Goal: Task Accomplishment & Management: Manage account settings

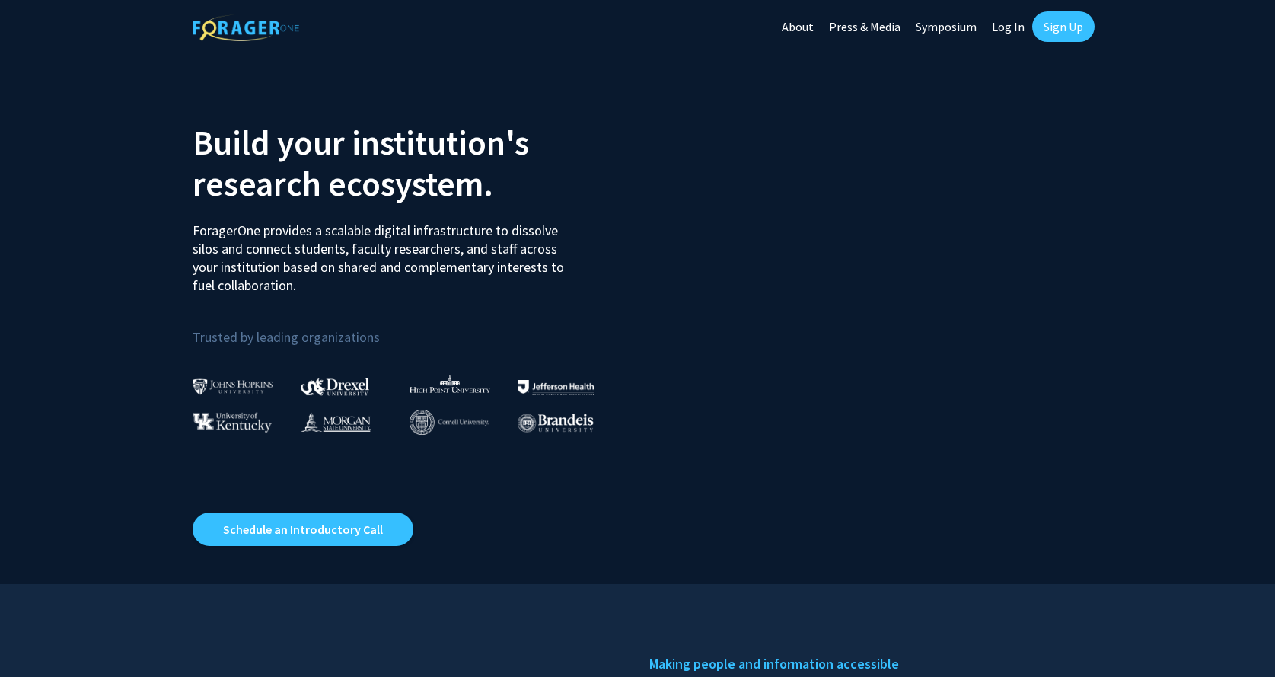
click at [1021, 27] on link "Log In" at bounding box center [1008, 26] width 48 height 53
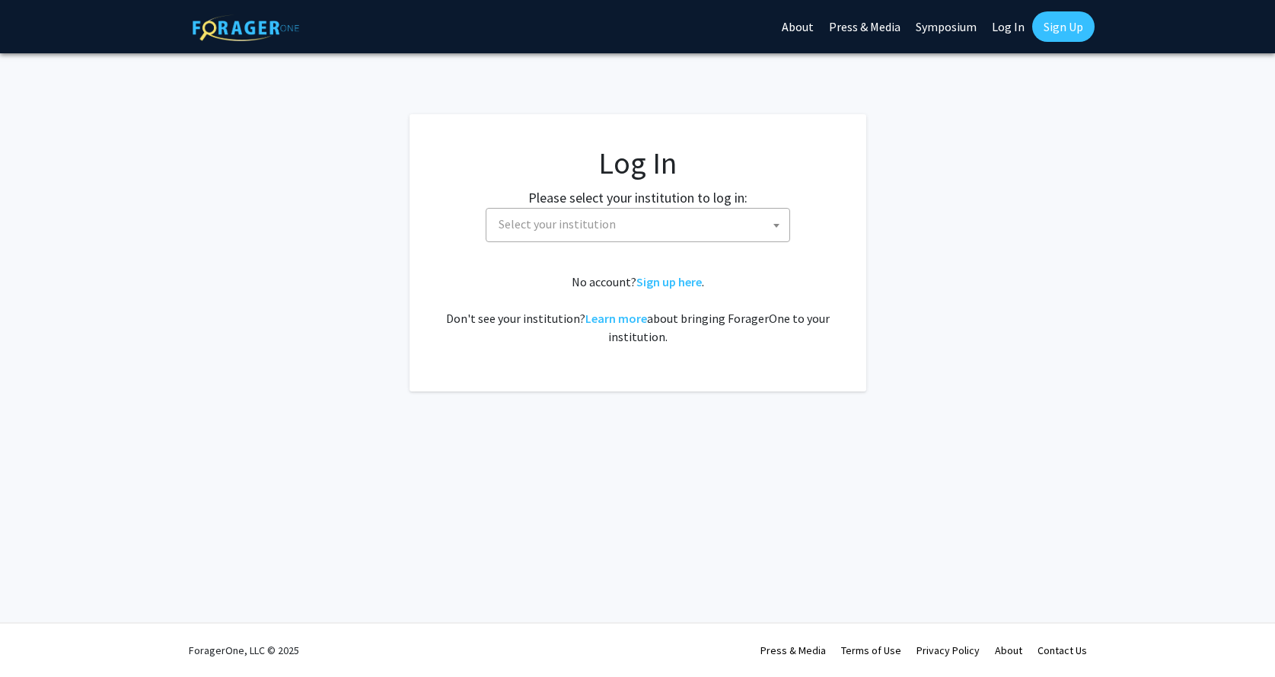
click at [652, 225] on span "Select your institution" at bounding box center [641, 224] width 297 height 31
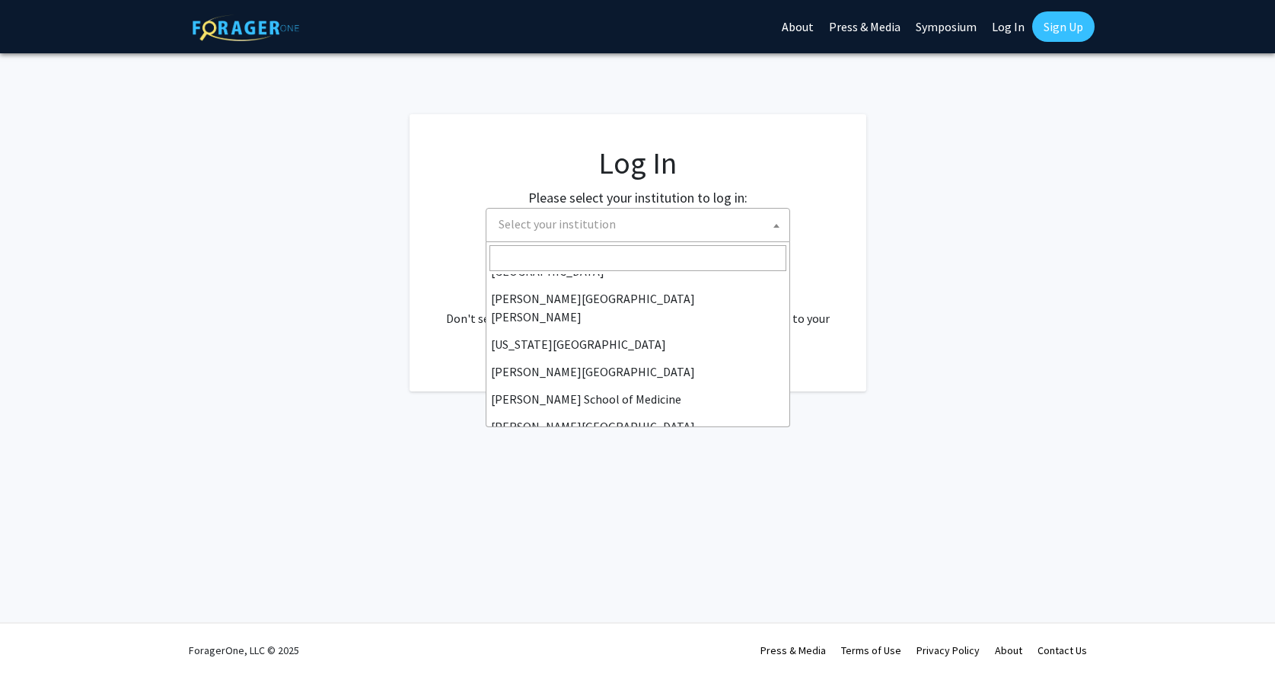
scroll to position [292, 0]
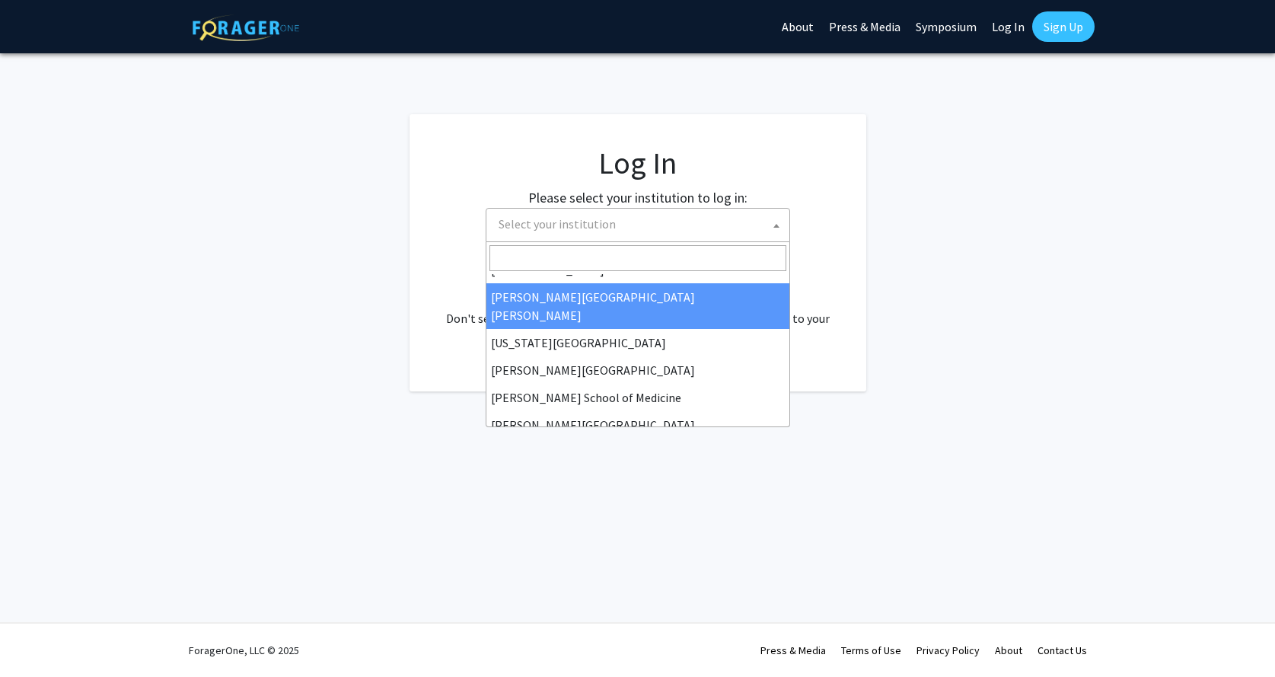
select select "1"
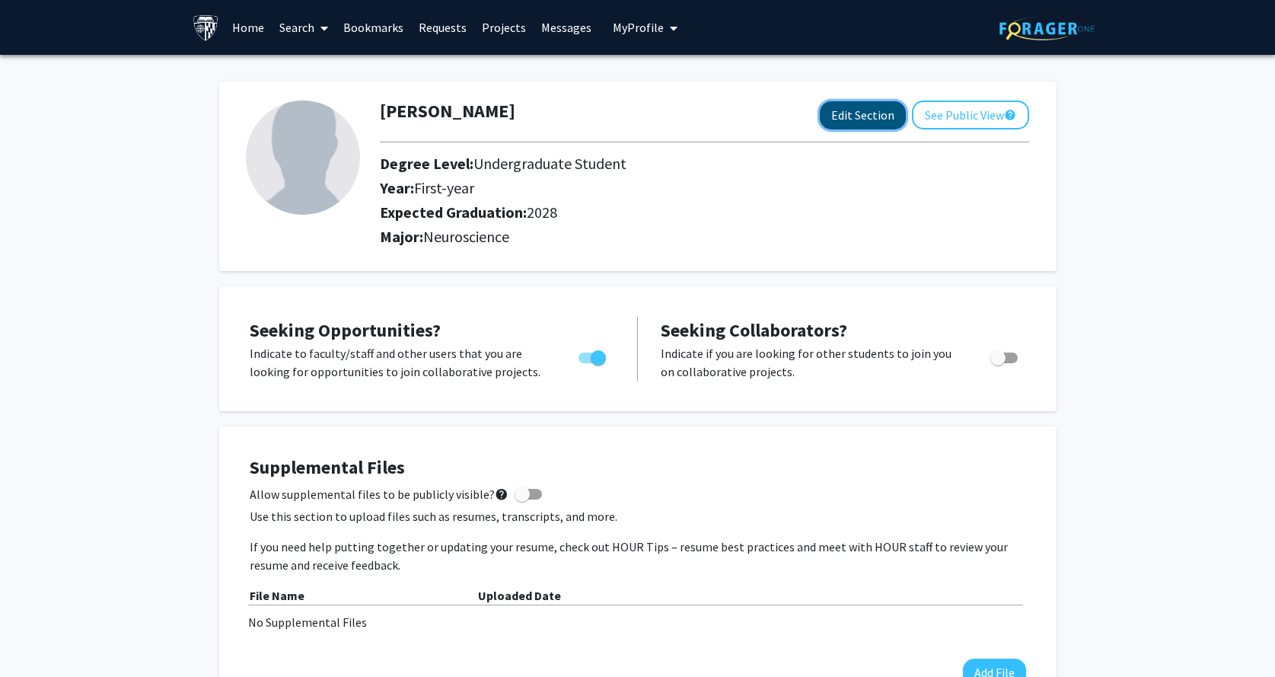
click at [882, 117] on button "Edit Section" at bounding box center [863, 115] width 86 height 28
select select "first-year"
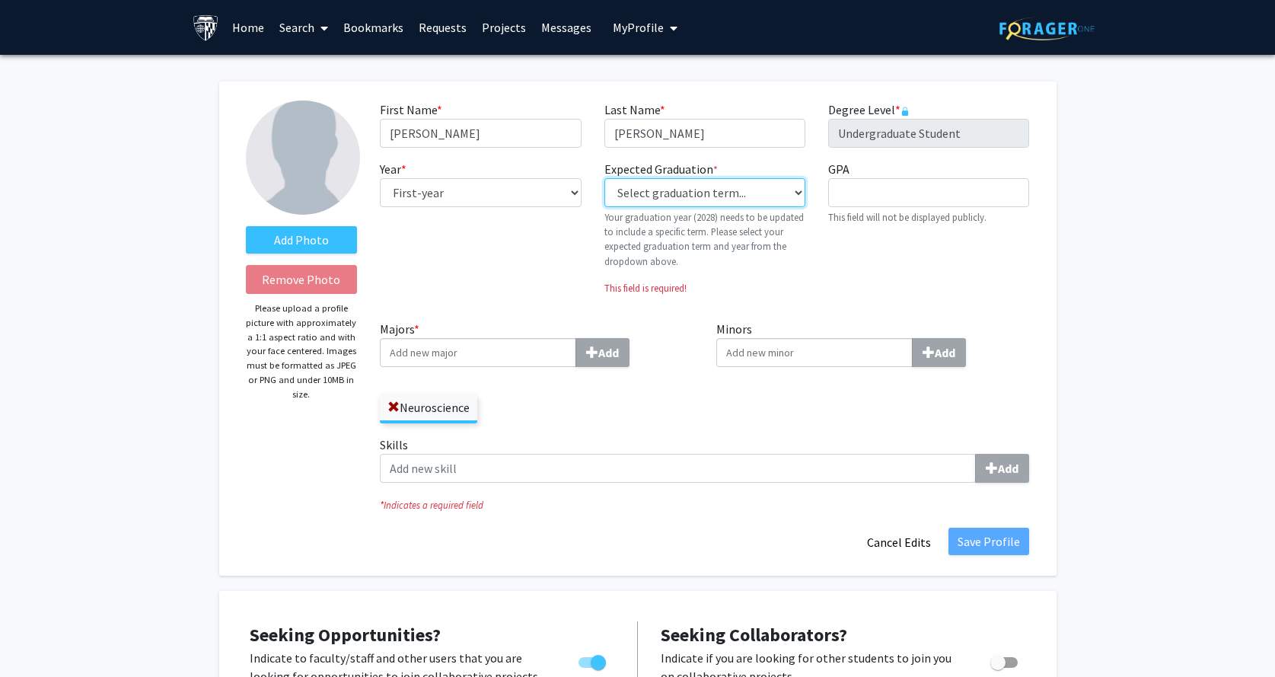
click at [727, 197] on select "Select graduation term... Previous: 2028 (Please select a specific term) Spring…" at bounding box center [704, 192] width 201 height 29
select select "42: spring_2028"
click at [604, 178] on select "Select graduation term... Previous: 2028 (Please select a specific term) Spring…" at bounding box center [704, 192] width 201 height 29
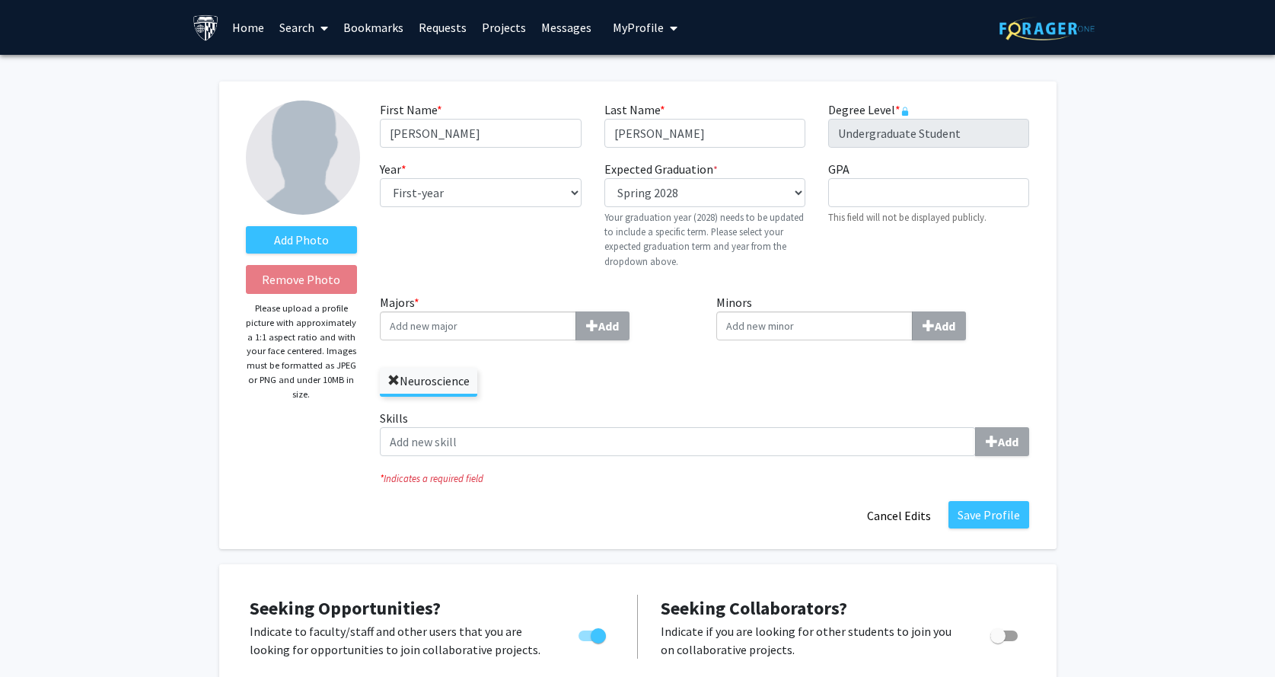
click at [397, 378] on span at bounding box center [394, 381] width 12 height 12
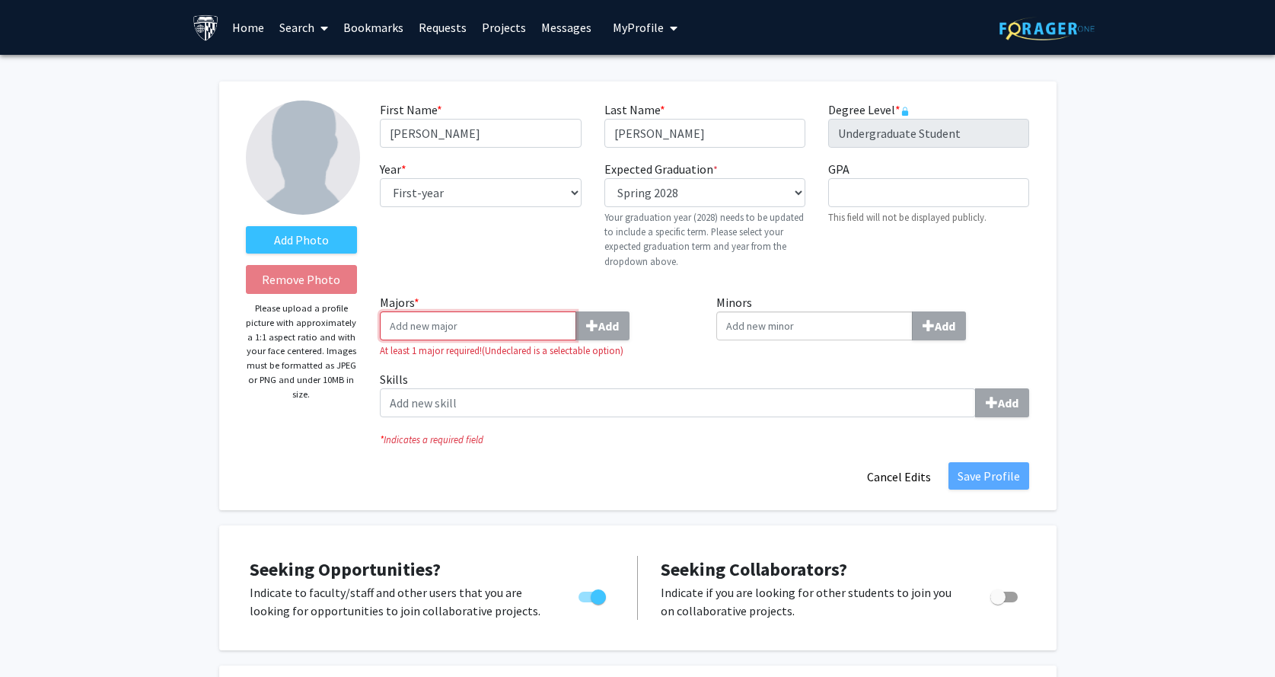
click at [426, 336] on input "Majors * Add" at bounding box center [478, 325] width 196 height 29
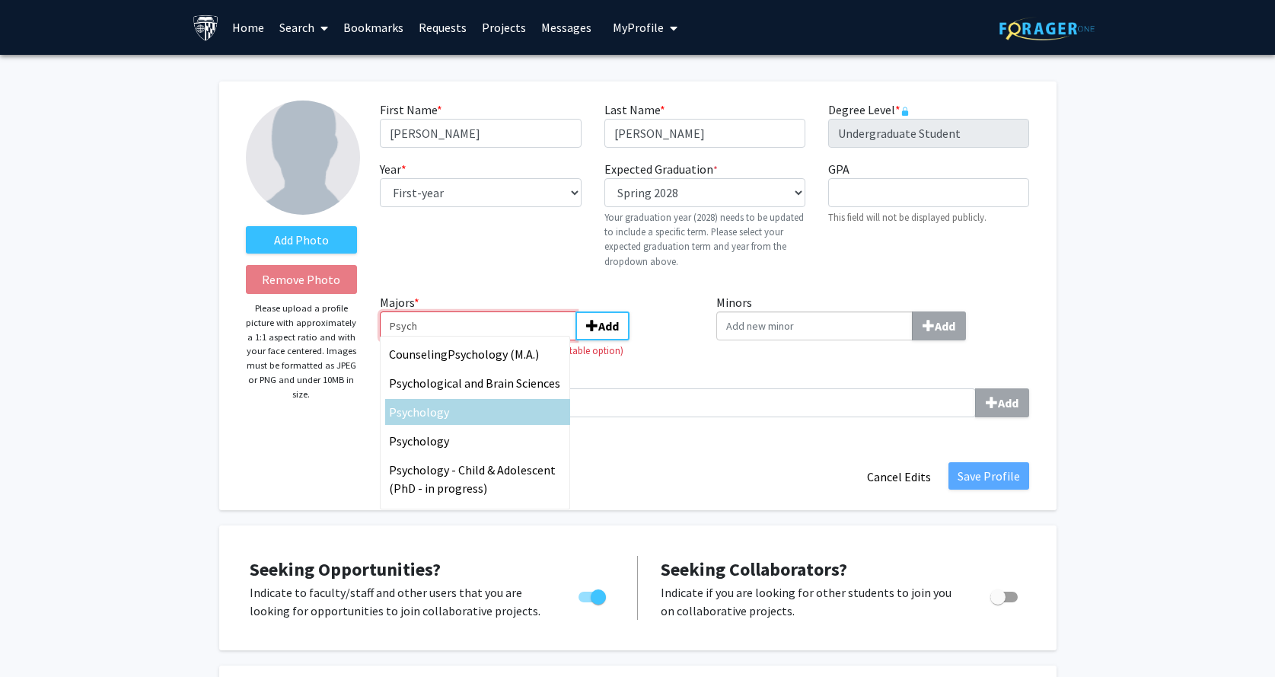
type input "Psych"
click at [439, 420] on div "Psych ology" at bounding box center [477, 412] width 177 height 18
click at [439, 340] on input "Psych" at bounding box center [478, 325] width 196 height 29
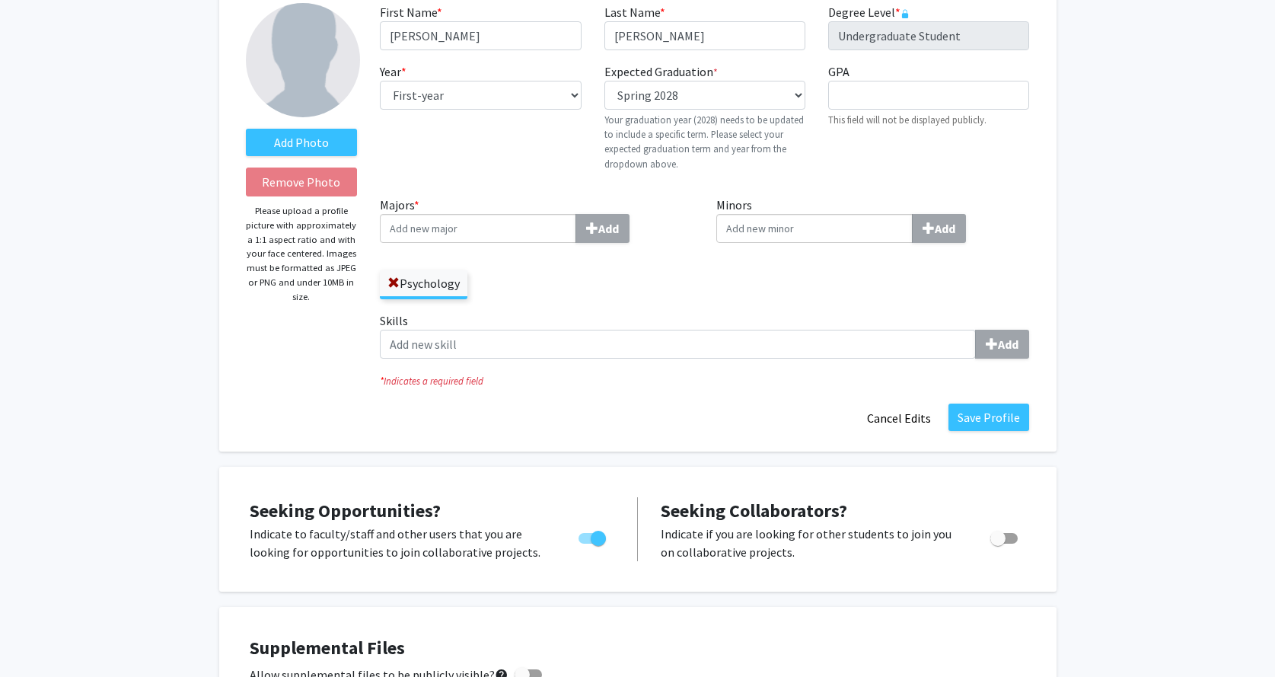
scroll to position [98, 0]
click at [1011, 420] on button "Save Profile" at bounding box center [989, 416] width 81 height 27
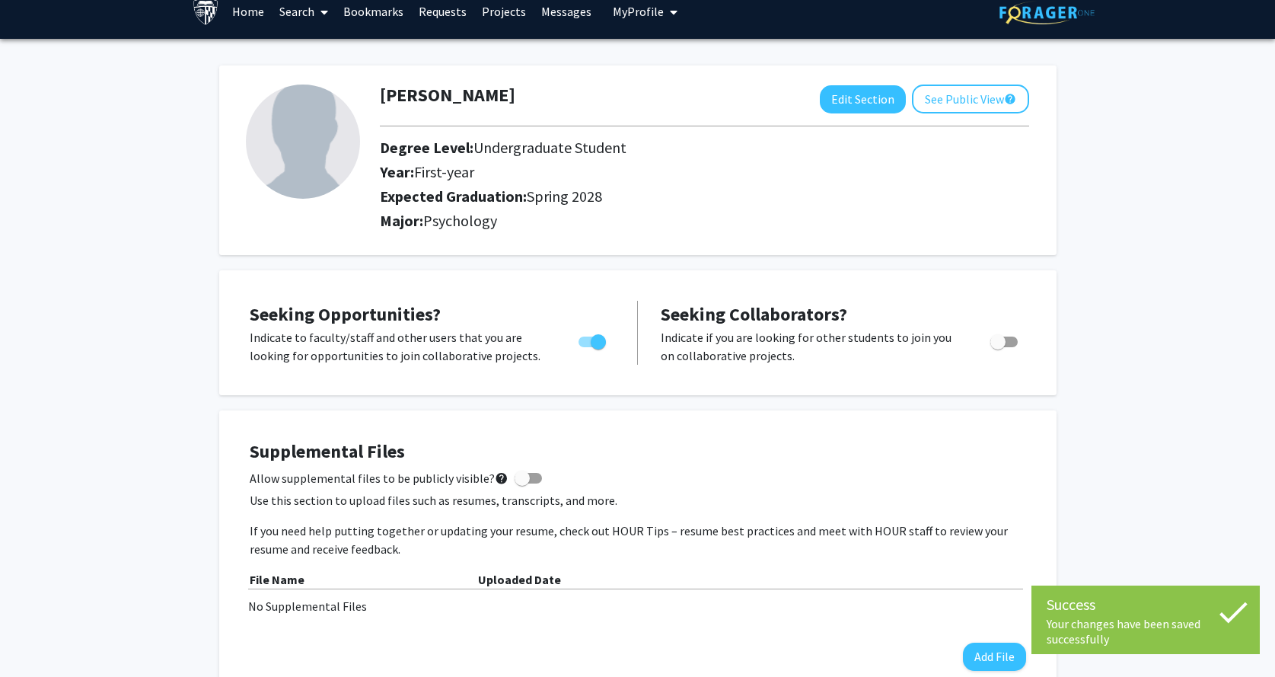
scroll to position [0, 0]
